Goal: Task Accomplishment & Management: Manage account settings

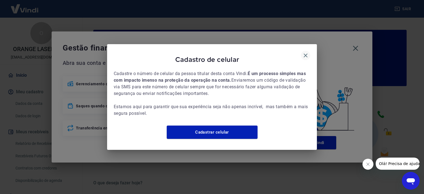
click at [303, 53] on icon "button" at bounding box center [306, 55] width 7 height 7
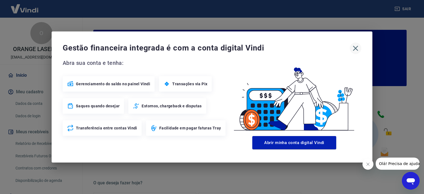
click at [355, 45] on icon "button" at bounding box center [355, 48] width 9 height 9
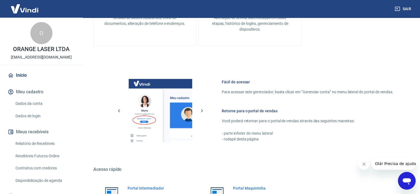
scroll to position [276, 0]
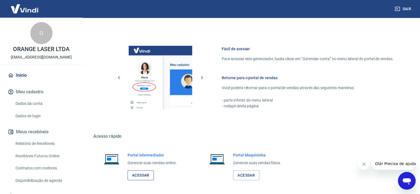
click at [142, 175] on link "Acessar" at bounding box center [141, 175] width 26 height 10
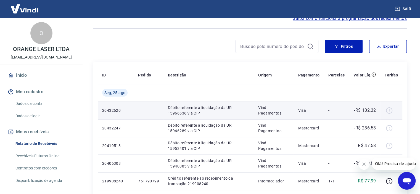
scroll to position [28, 0]
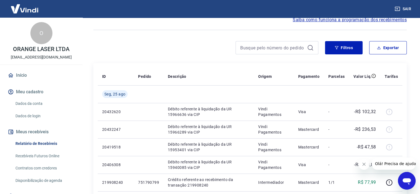
click at [179, 42] on div at bounding box center [205, 47] width 225 height 13
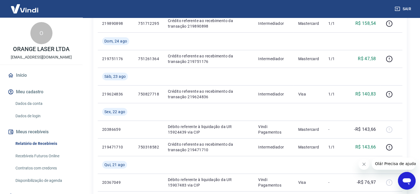
scroll to position [222, 0]
click at [196, 92] on p "Crédito referente ao recebimento da transação 219624836" at bounding box center [209, 94] width 82 height 11
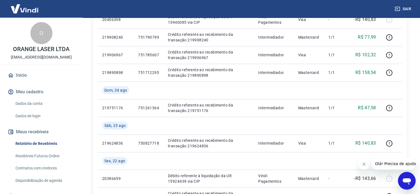
scroll to position [84, 0]
